Goal: Information Seeking & Learning: Learn about a topic

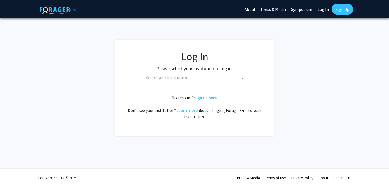
click at [164, 75] on span "Select your institution" at bounding box center [166, 77] width 41 height 5
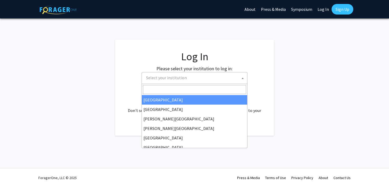
select select "34"
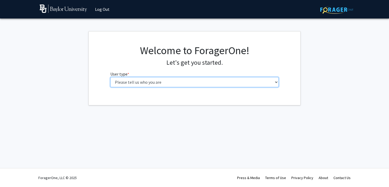
click at [148, 85] on select "Please tell us who you are Undergraduate Student Master's Student Doctoral Cand…" at bounding box center [194, 82] width 168 height 10
select select "1: undergrad"
click at [110, 77] on select "Please tell us who you are Undergraduate Student Master's Student Doctoral Cand…" at bounding box center [194, 82] width 168 height 10
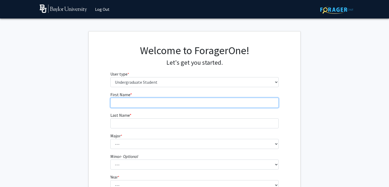
click at [173, 102] on input "First Name * required" at bounding box center [194, 103] width 168 height 10
type input "[PERSON_NAME]"
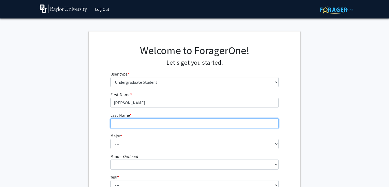
type input "Branstad"
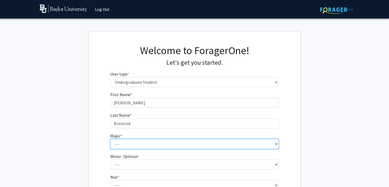
click at [136, 147] on select "--- Accounting American Studies Anthropology Apparel Design & Product Developme…" at bounding box center [194, 144] width 168 height 10
select select "16: 2681"
click at [110, 139] on select "--- Accounting American Studies Anthropology Apparel Design & Product Developme…" at bounding box center [194, 144] width 168 height 10
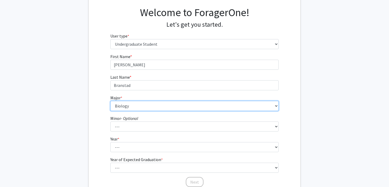
scroll to position [46, 0]
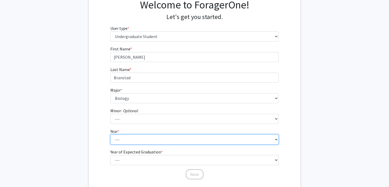
click at [135, 141] on select "--- First-year Sophomore Junior Senior Postbaccalaureate Certificate" at bounding box center [194, 140] width 168 height 10
select select "1: first-year"
click at [110, 135] on select "--- First-year Sophomore Junior Senior Postbaccalaureate Certificate" at bounding box center [194, 140] width 168 height 10
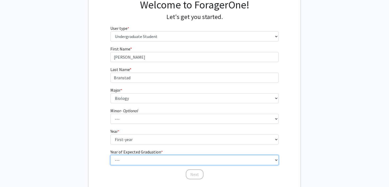
click at [137, 158] on select "--- 2025 2026 2027 2028 2029 2030 2031 2032 2033 2034" at bounding box center [194, 160] width 168 height 10
select select "5: 2029"
click at [110, 155] on select "--- 2025 2026 2027 2028 2029 2030 2031 2032 2033 2034" at bounding box center [194, 160] width 168 height 10
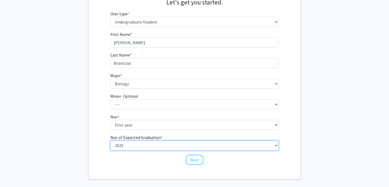
scroll to position [67, 0]
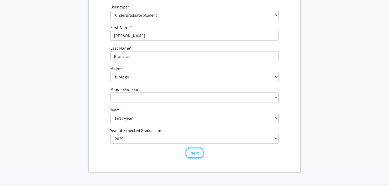
click at [199, 152] on button "Next" at bounding box center [195, 153] width 18 height 10
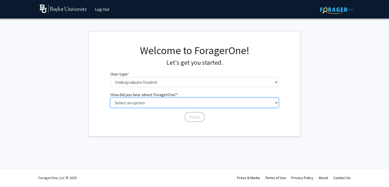
click at [175, 107] on select "Select an option Peer/student recommendation Faculty/staff recommendation Unive…" at bounding box center [194, 103] width 168 height 10
select select "2: faculty_recommendation"
click at [110, 98] on select "Select an option Peer/student recommendation Faculty/staff recommendation Unive…" at bounding box center [194, 103] width 168 height 10
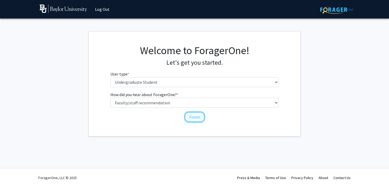
click at [191, 120] on button "Finish" at bounding box center [195, 117] width 20 height 10
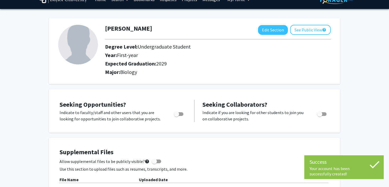
scroll to position [17, 0]
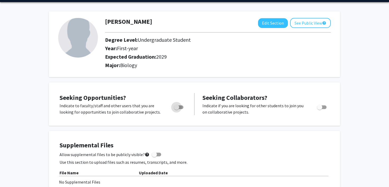
click at [179, 108] on span "Toggle" at bounding box center [176, 107] width 5 height 5
click at [176, 109] on input "Are you actively seeking opportunities?" at bounding box center [176, 109] width 0 height 0
checkbox input "true"
click at [325, 106] on span "Toggle" at bounding box center [322, 108] width 10 height 4
click at [320, 109] on input "Would you like to receive other student requests to work with you?" at bounding box center [319, 109] width 0 height 0
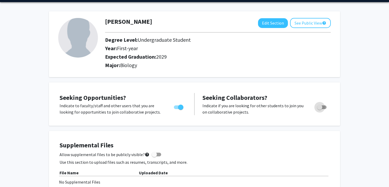
checkbox input "true"
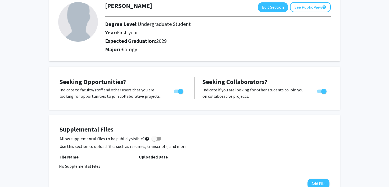
scroll to position [34, 0]
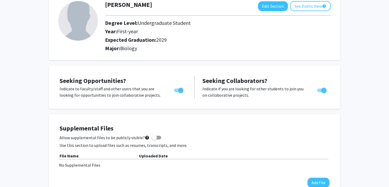
click at [152, 137] on span at bounding box center [154, 137] width 5 height 5
click at [154, 140] on input "Allow supplemental files to be publicly visible? help" at bounding box center [154, 140] width 0 height 0
checkbox input "true"
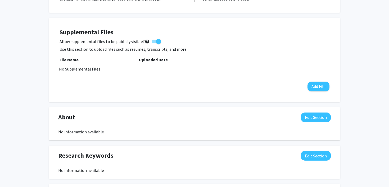
scroll to position [131, 0]
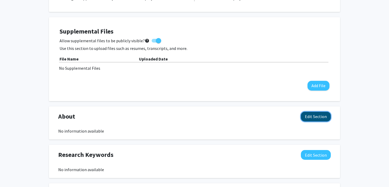
click at [322, 120] on button "Edit Section" at bounding box center [316, 117] width 30 height 10
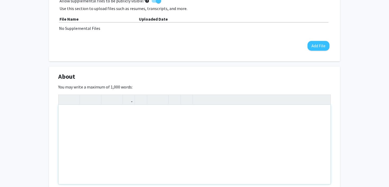
scroll to position [172, 0]
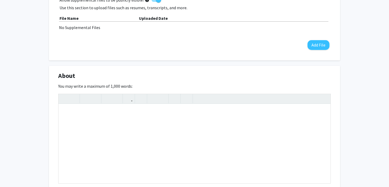
click at [203, 80] on div "About Edit Section" at bounding box center [194, 77] width 280 height 12
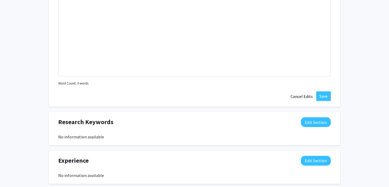
scroll to position [284, 0]
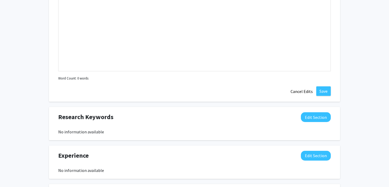
click at [359, 107] on div "Sarah Branstad Edit Section See Public View help Degree Level: Undergraduate St…" at bounding box center [194, 23] width 389 height 577
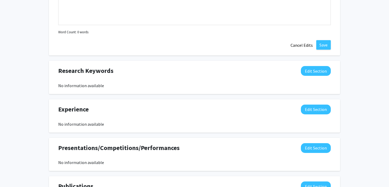
scroll to position [332, 0]
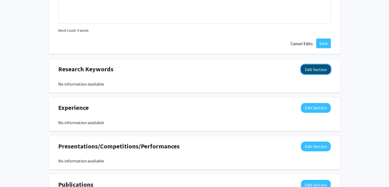
click at [309, 72] on button "Edit Section" at bounding box center [316, 70] width 30 height 10
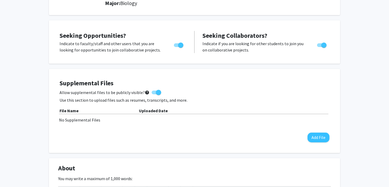
scroll to position [0, 0]
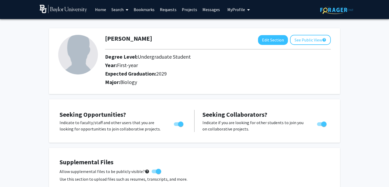
click at [310, 40] on button "See Public View help" at bounding box center [310, 40] width 41 height 10
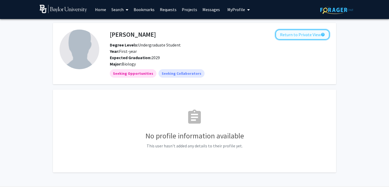
click at [289, 34] on button "Return to Private View help" at bounding box center [302, 35] width 54 height 10
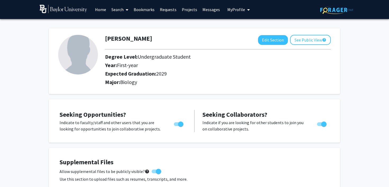
click at [76, 68] on img at bounding box center [78, 55] width 40 height 40
click at [267, 40] on button "Edit Section" at bounding box center [273, 40] width 30 height 10
select select "first-year"
select select "2029"
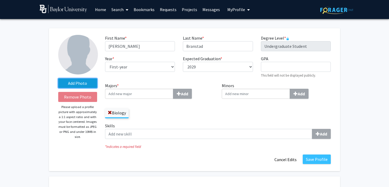
click at [76, 86] on label "Add Photo" at bounding box center [77, 84] width 39 height 10
click at [0, 0] on input "Add Photo" at bounding box center [0, 0] width 0 height 0
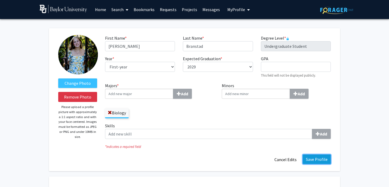
click at [308, 158] on button "Save Profile" at bounding box center [317, 160] width 28 height 10
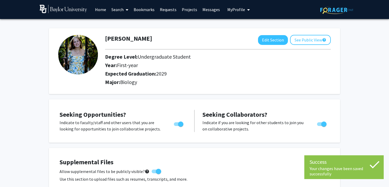
click at [114, 8] on link "Search" at bounding box center [120, 9] width 22 height 19
click at [127, 27] on span "Faculty/Staff" at bounding box center [128, 24] width 39 height 11
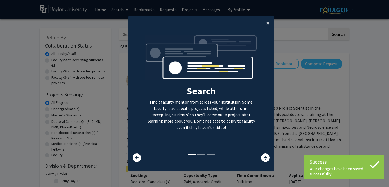
click at [268, 22] on span "×" at bounding box center [267, 23] width 3 height 8
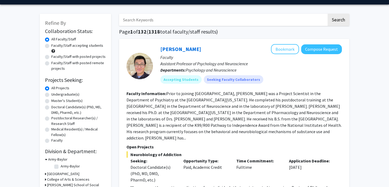
scroll to position [16, 0]
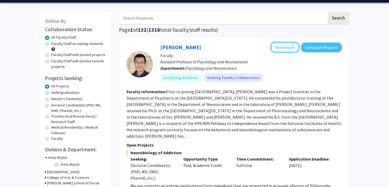
click at [285, 45] on button "Bookmark" at bounding box center [285, 47] width 28 height 10
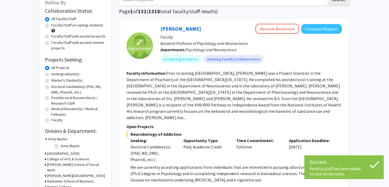
scroll to position [35, 0]
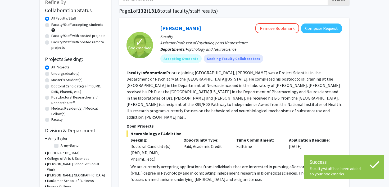
click at [146, 143] on div "Doctoral Candidate(s) (PhD, MD, DMD, PharmD, etc.)" at bounding box center [152, 152] width 45 height 19
click at [150, 131] on span "Neurobiology of Addiction" at bounding box center [233, 134] width 215 height 6
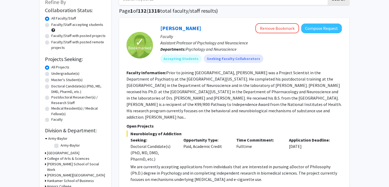
click at [143, 46] on span "Bookmarked" at bounding box center [139, 48] width 23 height 6
click at [171, 38] on p "Faculty" at bounding box center [250, 36] width 181 height 6
click at [180, 27] on link "Jacques Nguyen" at bounding box center [180, 28] width 41 height 7
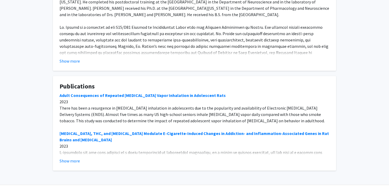
scroll to position [202, 0]
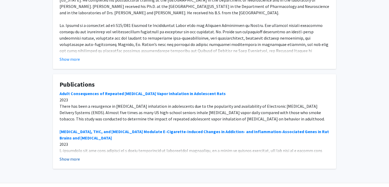
click at [72, 160] on button "Show more" at bounding box center [70, 159] width 20 height 6
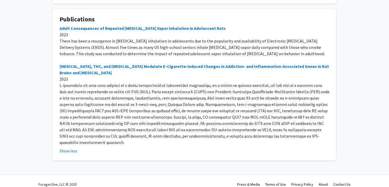
scroll to position [268, 0]
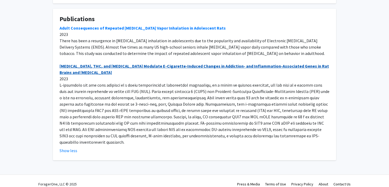
click at [152, 66] on link "Nicotine, THC, and Dolutegravir Modulate E-Cigarette-Induced Changes in Addicti…" at bounding box center [194, 69] width 269 height 12
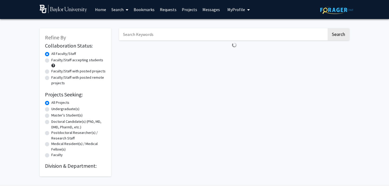
click at [71, 110] on label "Undergraduate(s)" at bounding box center [65, 109] width 28 height 6
click at [55, 110] on input "Undergraduate(s)" at bounding box center [52, 107] width 3 height 3
radio input "true"
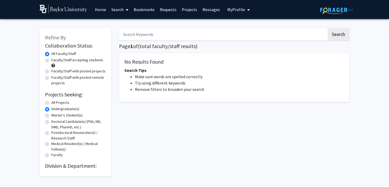
click at [91, 61] on label "Faculty/Staff accepting students" at bounding box center [77, 60] width 52 height 6
click at [55, 61] on input "Faculty/Staff accepting students" at bounding box center [52, 58] width 3 height 3
radio input "true"
click at [75, 54] on label "All Faculty/Staff" at bounding box center [63, 54] width 25 height 6
click at [55, 54] on input "All Faculty/Staff" at bounding box center [52, 52] width 3 height 3
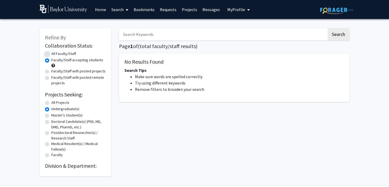
radio input "true"
click at [56, 101] on label "All Projects" at bounding box center [60, 103] width 18 height 6
click at [55, 101] on input "All Projects" at bounding box center [52, 101] width 3 height 3
radio input "true"
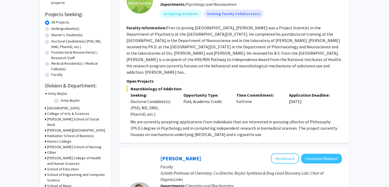
scroll to position [80, 0]
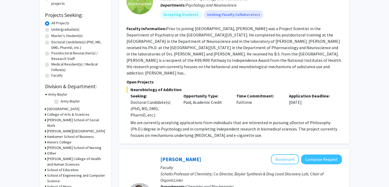
click at [66, 30] on label "Undergraduate(s)" at bounding box center [65, 30] width 28 height 6
click at [55, 30] on input "Undergraduate(s)" at bounding box center [52, 28] width 3 height 3
radio input "true"
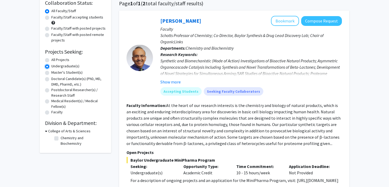
scroll to position [40, 0]
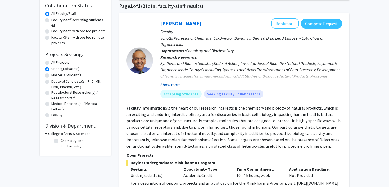
click at [174, 84] on button "Show more" at bounding box center [170, 84] width 20 height 6
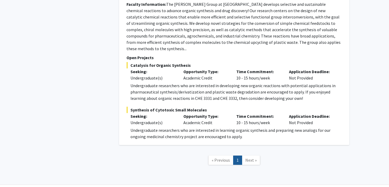
scroll to position [330, 0]
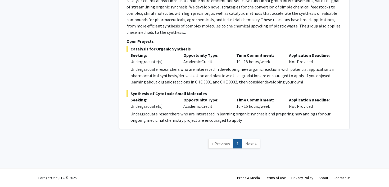
click at [251, 143] on span "Next »" at bounding box center [250, 143] width 11 height 5
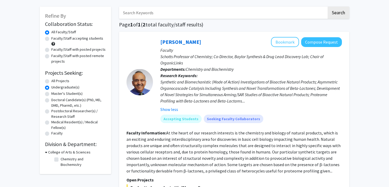
scroll to position [19, 0]
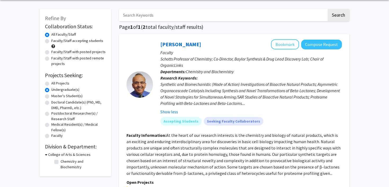
click at [84, 41] on label "Faculty/Staff accepting students" at bounding box center [77, 41] width 52 height 6
click at [55, 41] on input "Faculty/Staff accepting students" at bounding box center [52, 39] width 3 height 3
radio input "true"
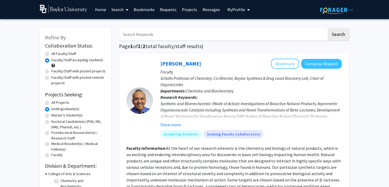
click at [66, 101] on label "All Projects" at bounding box center [60, 103] width 18 height 6
click at [55, 101] on input "All Projects" at bounding box center [52, 101] width 3 height 3
radio input "true"
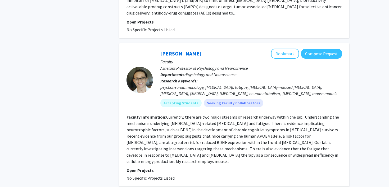
scroll to position [1158, 0]
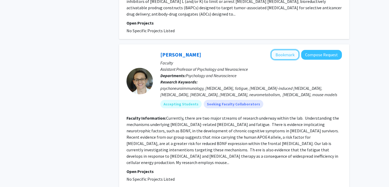
click at [284, 50] on button "Bookmark" at bounding box center [285, 55] width 28 height 10
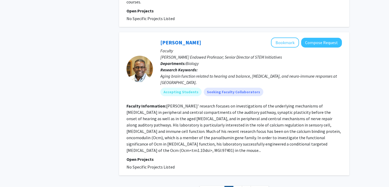
scroll to position [1429, 0]
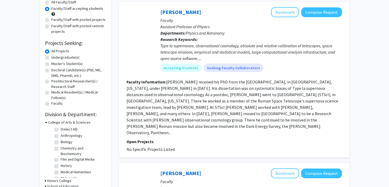
scroll to position [62, 0]
